Goal: Information Seeking & Learning: Learn about a topic

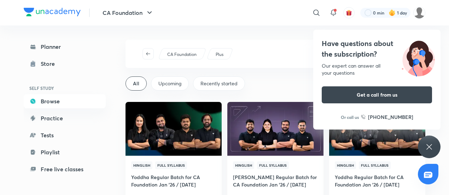
click at [431, 143] on icon at bounding box center [429, 146] width 8 height 8
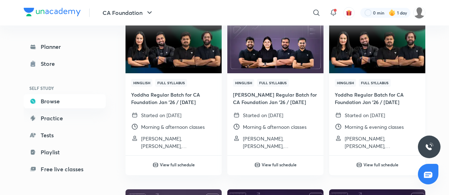
scroll to position [105, 0]
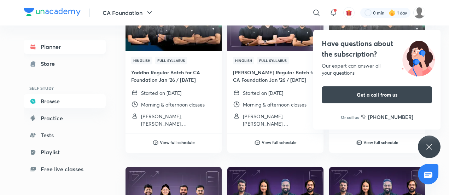
click at [35, 49] on circle at bounding box center [34, 48] width 3 height 3
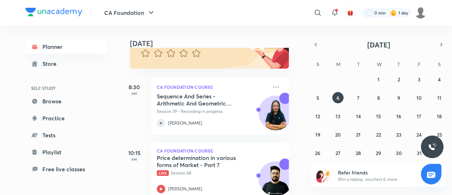
scroll to position [77, 7]
click at [416, 77] on button "3" at bounding box center [419, 78] width 11 height 11
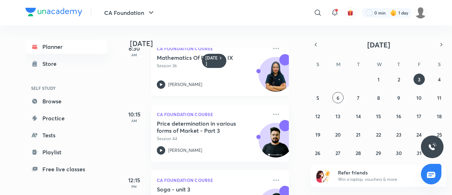
scroll to position [0, 7]
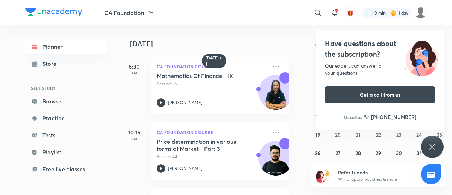
click at [431, 149] on icon at bounding box center [432, 146] width 8 height 8
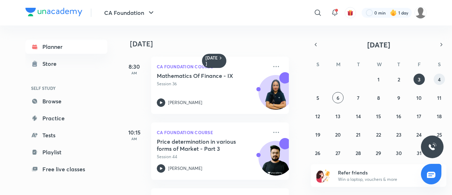
click at [439, 76] on abbr "4" at bounding box center [439, 79] width 3 height 7
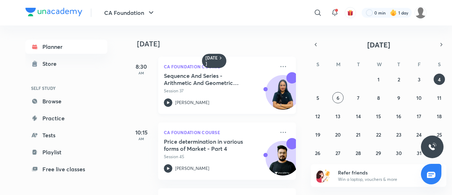
click at [216, 76] on h5 "Sequence And Series - Arithmetic And Geometric Progressions - I" at bounding box center [208, 79] width 88 height 14
